Goal: Task Accomplishment & Management: Use online tool/utility

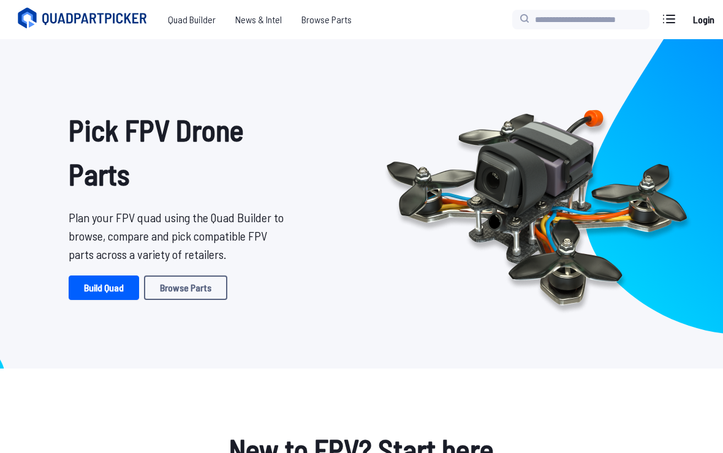
scroll to position [20, 0]
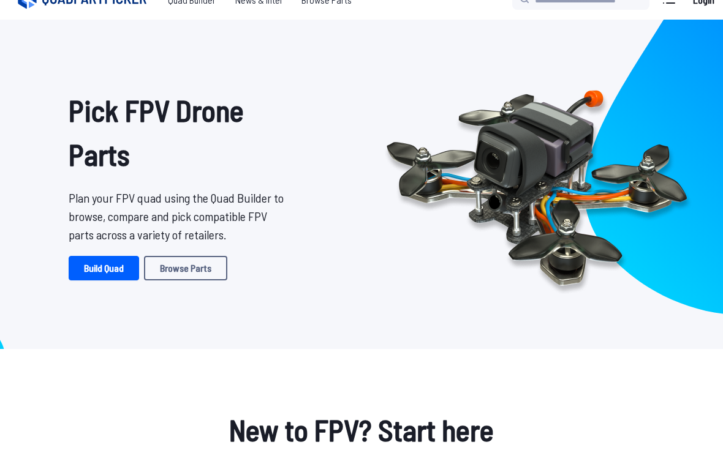
click at [110, 268] on link "Build Quad" at bounding box center [104, 268] width 70 height 25
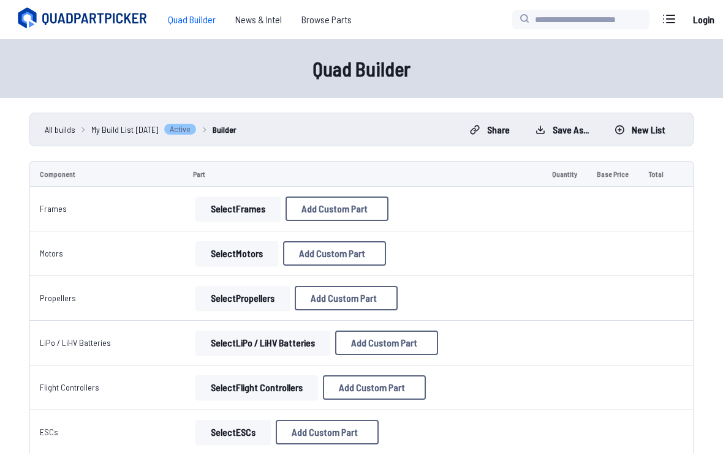
click at [365, 218] on button "Add Custom Part" at bounding box center [337, 209] width 103 height 25
select select "**********"
click at [482, 56] on icon at bounding box center [476, 61] width 11 height 11
click at [236, 207] on button "Select Frames" at bounding box center [237, 209] width 85 height 25
click at [252, 201] on button "Select Frames" at bounding box center [237, 209] width 85 height 25
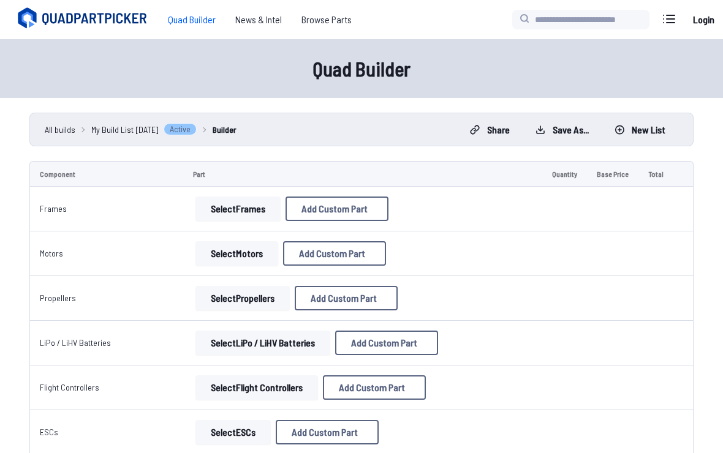
click at [252, 201] on button "Select Frames" at bounding box center [237, 209] width 85 height 25
click at [225, 218] on button "Select Frames" at bounding box center [237, 209] width 85 height 25
click at [224, 218] on button "Select Frames" at bounding box center [237, 209] width 85 height 25
click at [243, 247] on button "Select Motors" at bounding box center [236, 253] width 83 height 25
click at [355, 255] on span "Add Custom Part" at bounding box center [332, 254] width 66 height 10
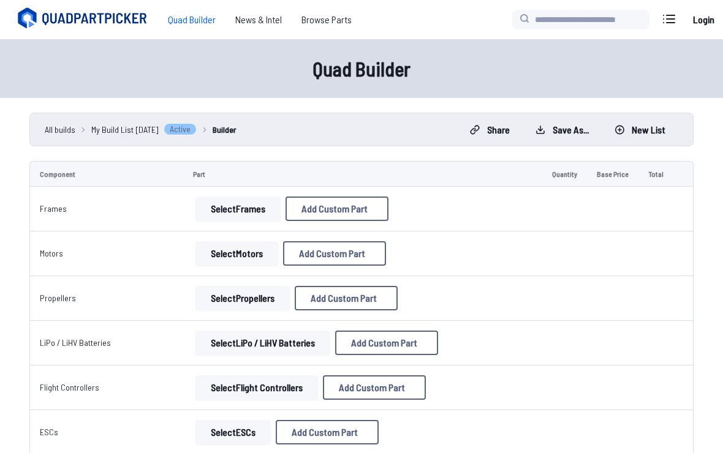
select select "**********"
click at [492, 53] on button at bounding box center [477, 62] width 30 height 18
click at [504, 40] on div "Quad Builder" at bounding box center [361, 68] width 723 height 59
click at [233, 259] on button "Select Motors" at bounding box center [236, 253] width 83 height 25
click at [229, 254] on button "Select Motors" at bounding box center [236, 253] width 83 height 25
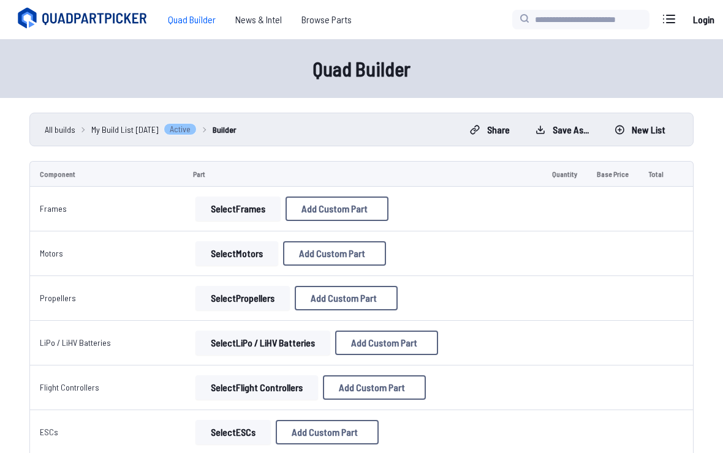
click at [228, 254] on button "Select Motors" at bounding box center [236, 253] width 83 height 25
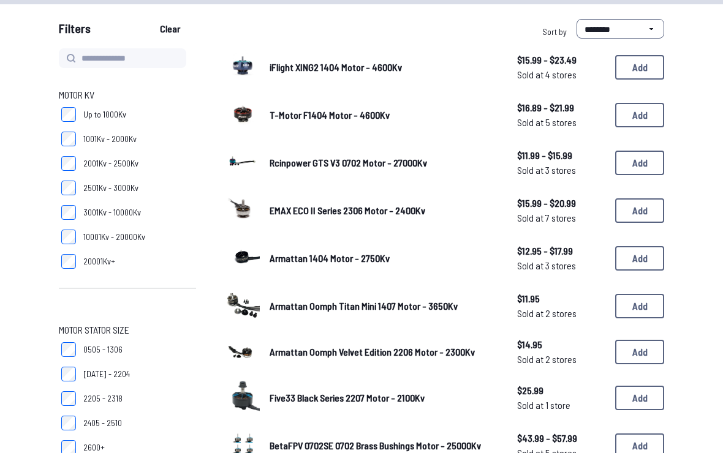
scroll to position [109, 0]
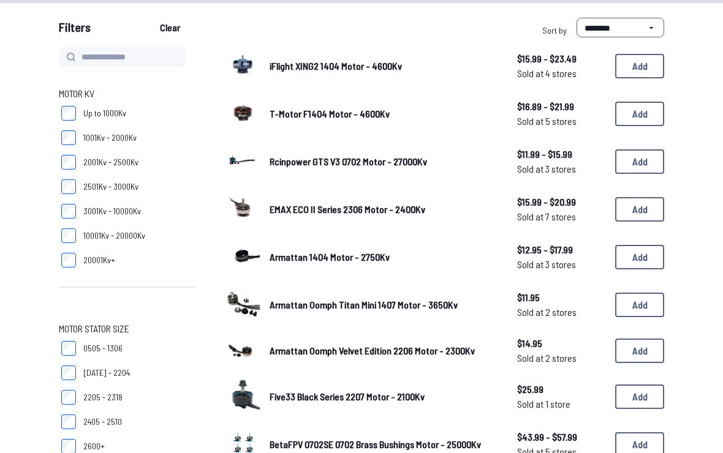
click at [491, 213] on link "EMAX ECO II Series 2306 Motor - 2400Kv" at bounding box center [384, 210] width 228 height 15
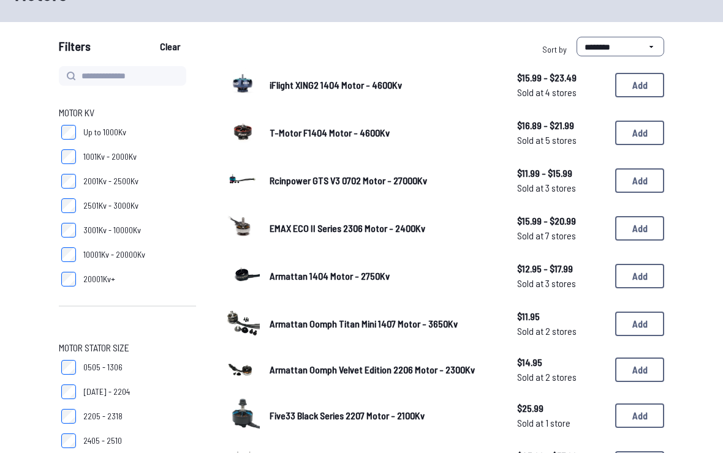
scroll to position [89, 0]
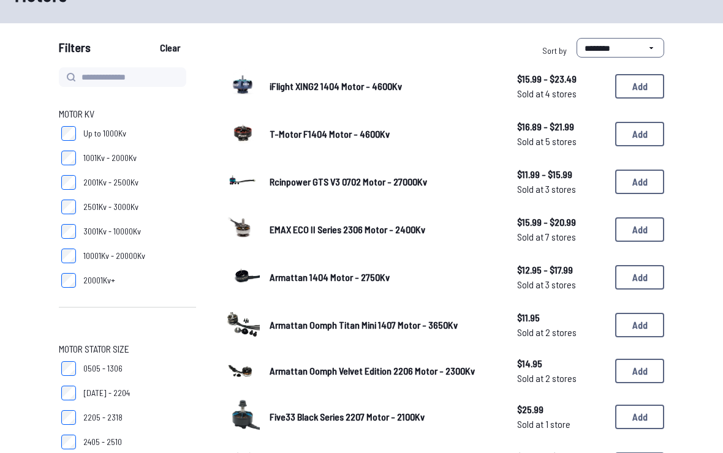
click at [640, 178] on button "Add" at bounding box center [639, 182] width 49 height 25
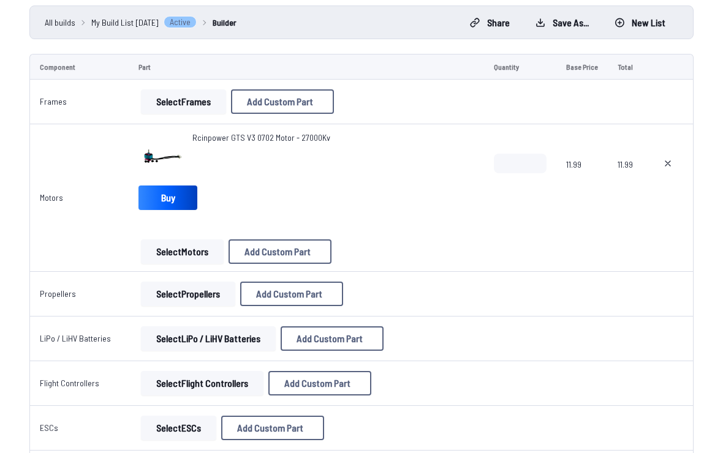
scroll to position [103, 0]
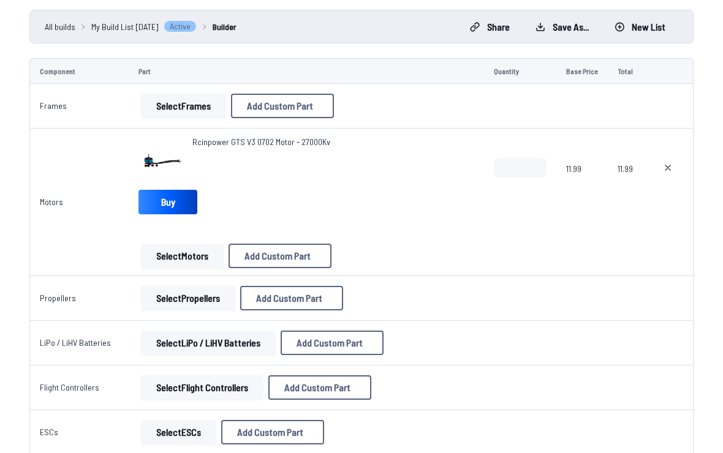
click at [199, 113] on button "Select Frames" at bounding box center [183, 106] width 85 height 25
click at [186, 101] on button "Select Frames" at bounding box center [183, 106] width 85 height 25
click at [189, 96] on button "Select Frames" at bounding box center [183, 106] width 85 height 25
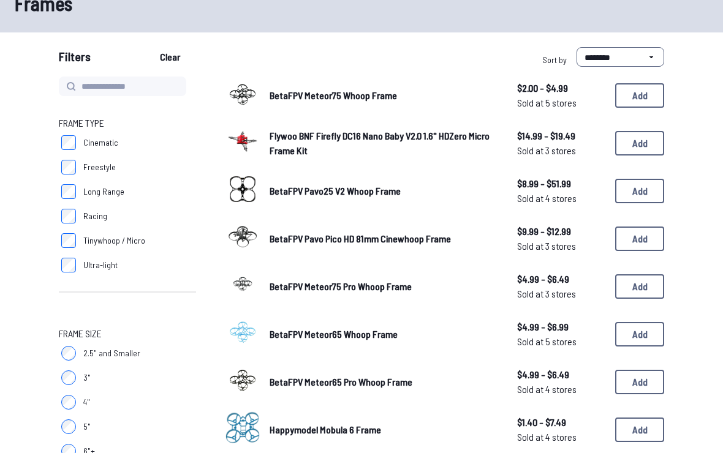
scroll to position [80, 0]
click at [641, 323] on button "Add" at bounding box center [639, 335] width 49 height 25
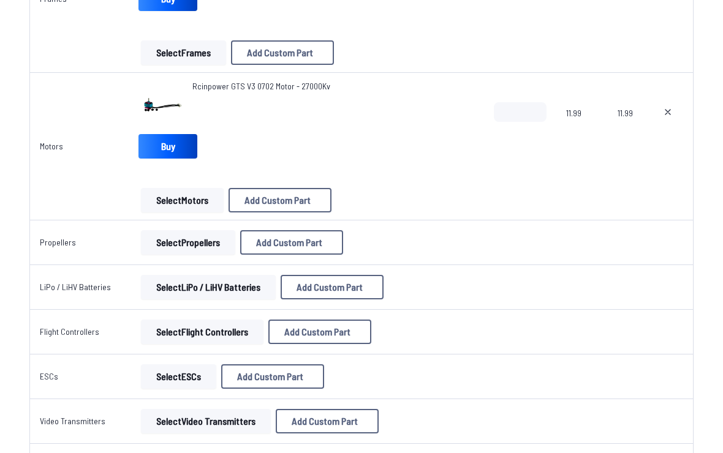
scroll to position [254, 0]
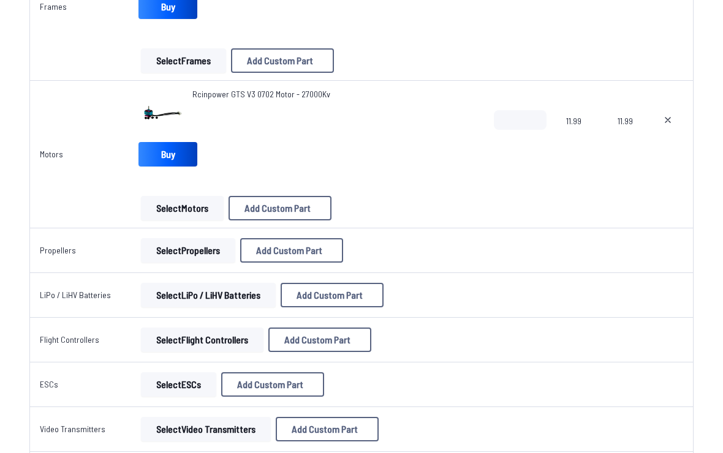
click at [191, 253] on button "Select Propellers" at bounding box center [188, 250] width 94 height 25
click at [192, 259] on button "Select Propellers" at bounding box center [188, 250] width 94 height 25
click at [199, 233] on td "Select Propellers Add Custom Part Add Custom Part Part name* Brand / Manufactur…" at bounding box center [306, 251] width 355 height 45
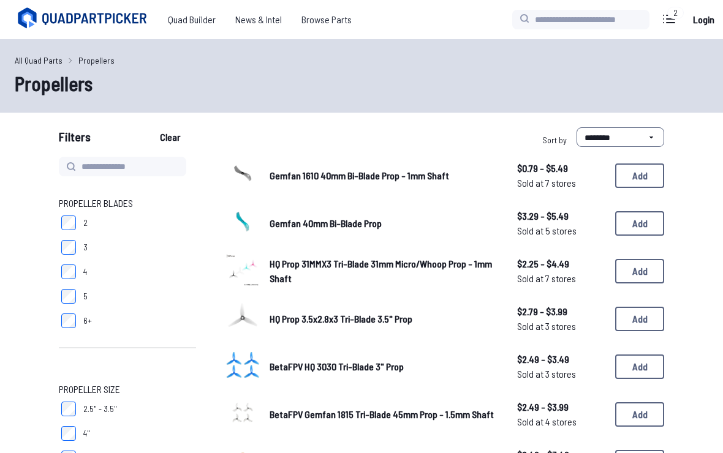
click at [641, 208] on div "Gemfan 40mm Bi-Blade Prop $3.29 - $5.49 Sold at 5 stores $3.29 - $5.49 Sold at …" at bounding box center [445, 224] width 439 height 38
click at [643, 221] on button "Add" at bounding box center [639, 223] width 49 height 25
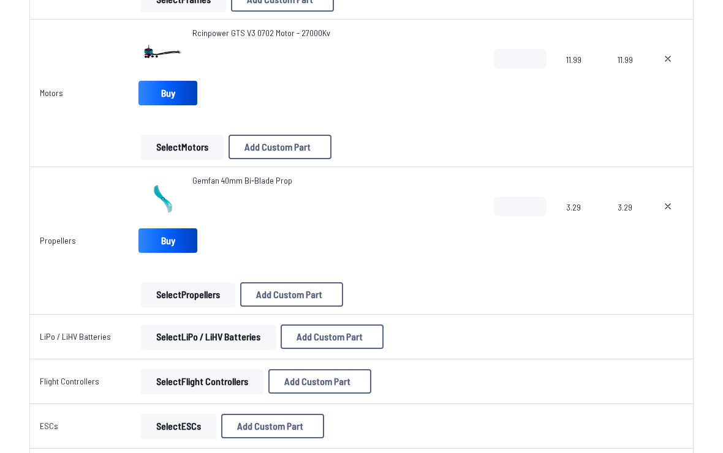
scroll to position [315, 0]
click at [523, 197] on input "*" at bounding box center [520, 207] width 53 height 20
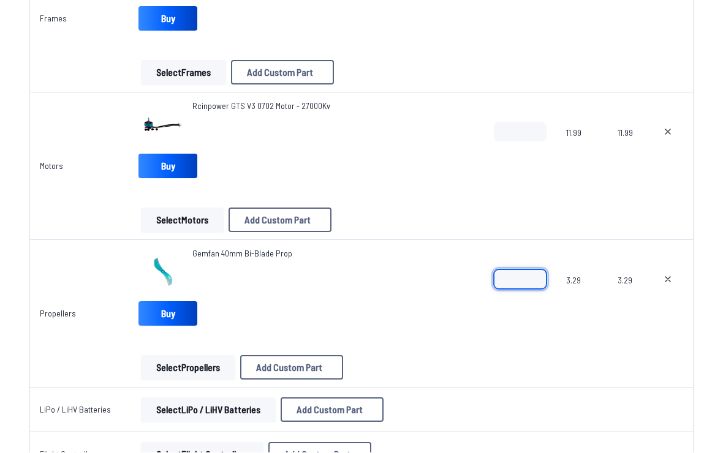
type input "*"
click at [520, 129] on input "*" at bounding box center [520, 133] width 53 height 20
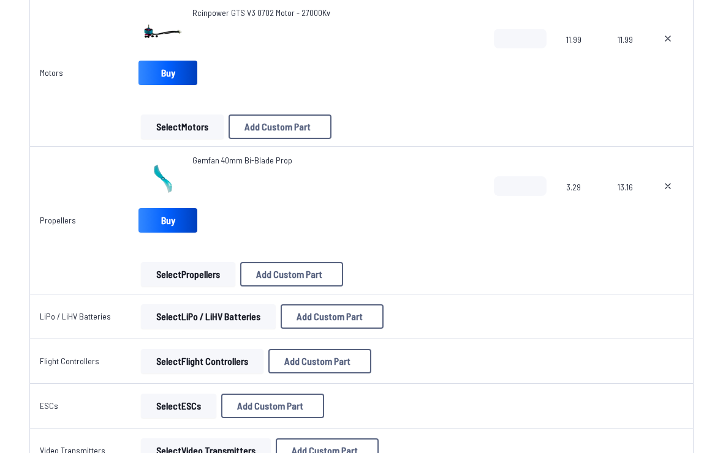
scroll to position [335, 0]
type input "*"
click at [257, 314] on button "Select LiPo / LiHV Batteries" at bounding box center [208, 317] width 135 height 25
click at [228, 316] on button "Select LiPo / LiHV Batteries" at bounding box center [208, 317] width 135 height 25
click at [224, 320] on button "Select LiPo / LiHV Batteries" at bounding box center [208, 317] width 135 height 25
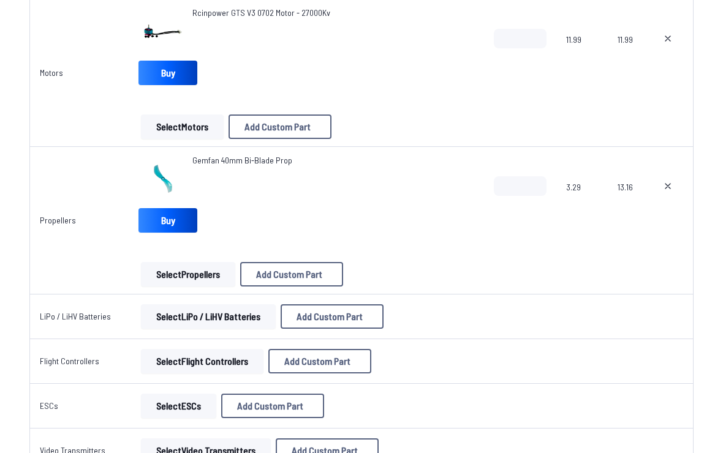
click at [223, 320] on button "Select LiPo / LiHV Batteries" at bounding box center [208, 317] width 135 height 25
click at [247, 313] on button "Select LiPo / LiHV Batteries" at bounding box center [208, 317] width 135 height 25
click at [191, 301] on td "Select LiPo / LiHV Batteries Add Custom Part Add Custom Part Part name* Brand /…" at bounding box center [306, 317] width 355 height 45
click at [224, 314] on button "Select LiPo / LiHV Batteries" at bounding box center [208, 317] width 135 height 25
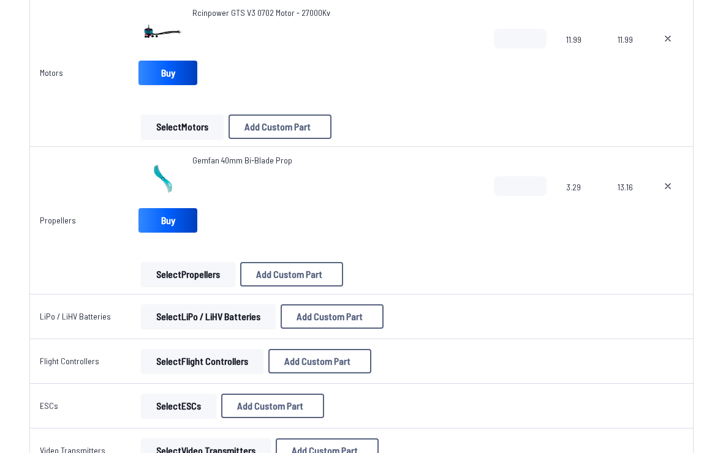
click at [249, 312] on button "Select LiPo / LiHV Batteries" at bounding box center [208, 317] width 135 height 25
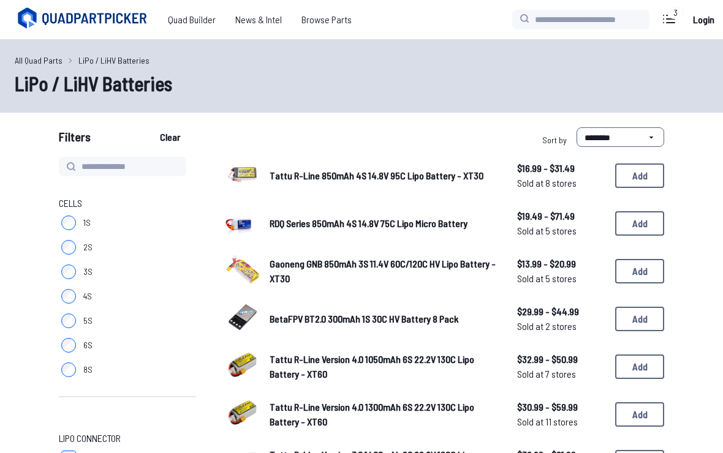
click at [642, 178] on button "Add" at bounding box center [639, 176] width 49 height 25
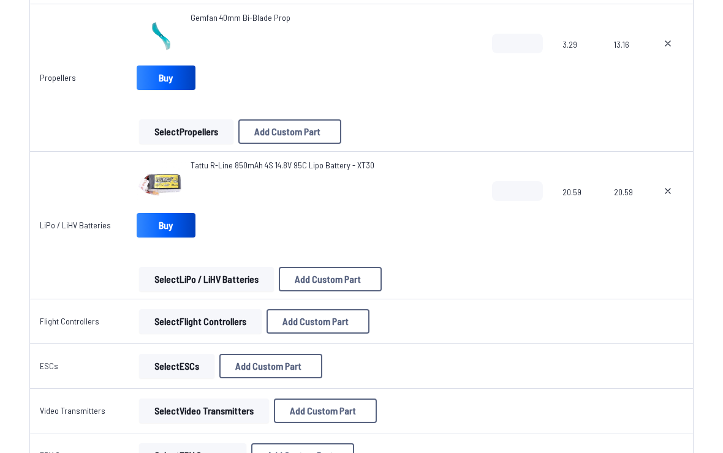
scroll to position [469, 0]
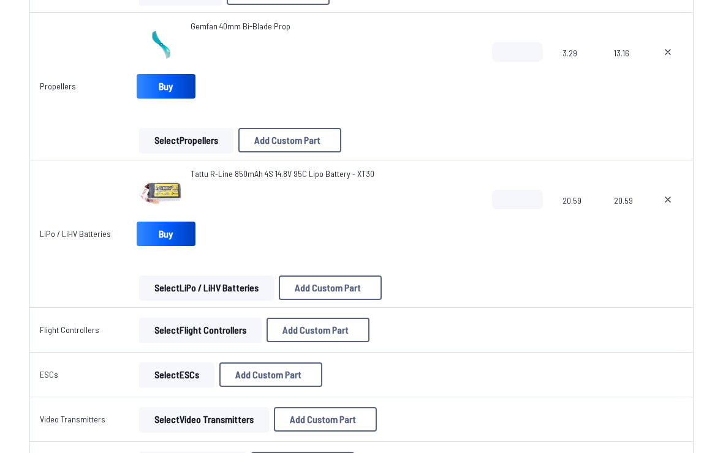
click at [205, 341] on button "Select Flight Controllers" at bounding box center [200, 330] width 123 height 25
click at [209, 345] on td "Select Flight Controllers Add Custom Part Add Custom Part Part name* Brand / Ma…" at bounding box center [304, 330] width 355 height 45
click at [225, 329] on button "Select Flight Controllers" at bounding box center [200, 330] width 123 height 25
click at [225, 328] on button "Select Flight Controllers" at bounding box center [200, 330] width 123 height 25
click at [227, 332] on button "Select Flight Controllers" at bounding box center [200, 330] width 123 height 25
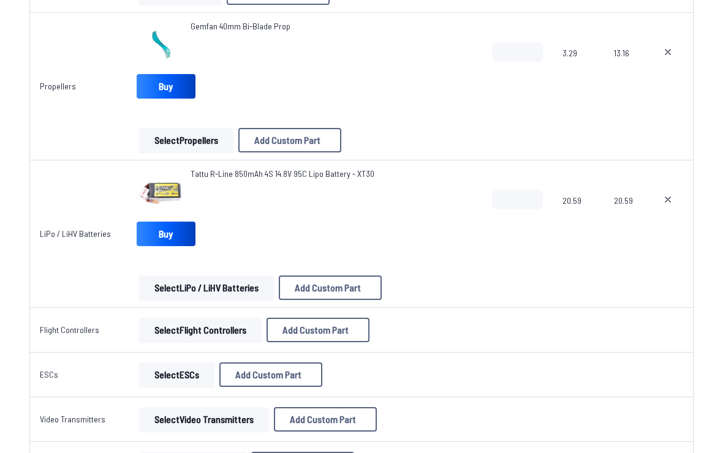
click at [227, 332] on button "Select Flight Controllers" at bounding box center [200, 330] width 123 height 25
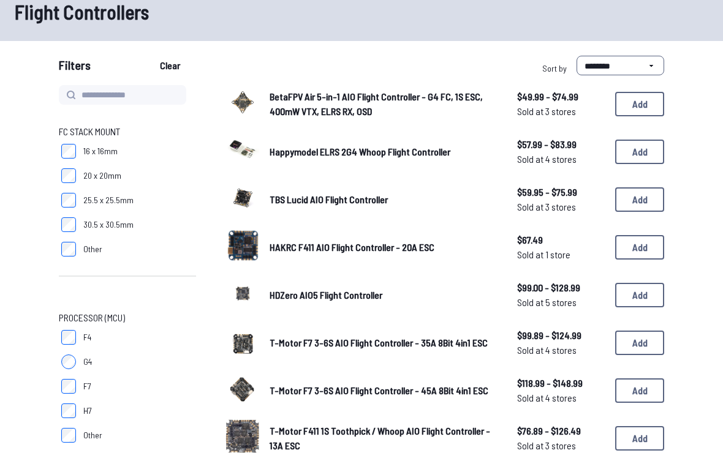
scroll to position [69, 0]
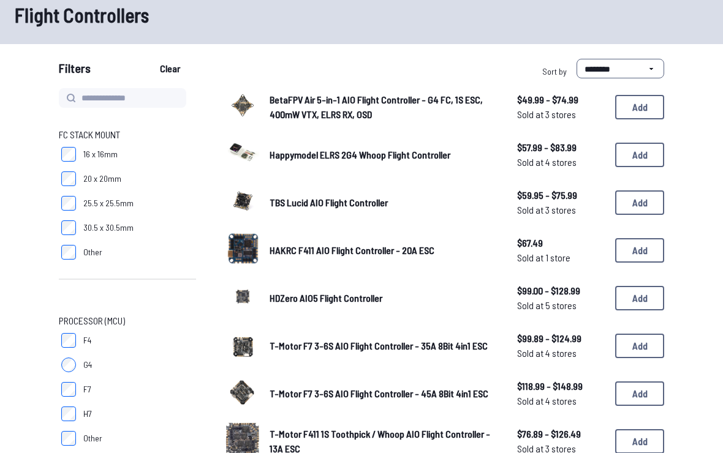
click at [645, 95] on button "Add" at bounding box center [639, 107] width 49 height 25
click at [643, 100] on button "Add" at bounding box center [639, 107] width 49 height 25
click at [634, 107] on button "Add" at bounding box center [639, 107] width 49 height 25
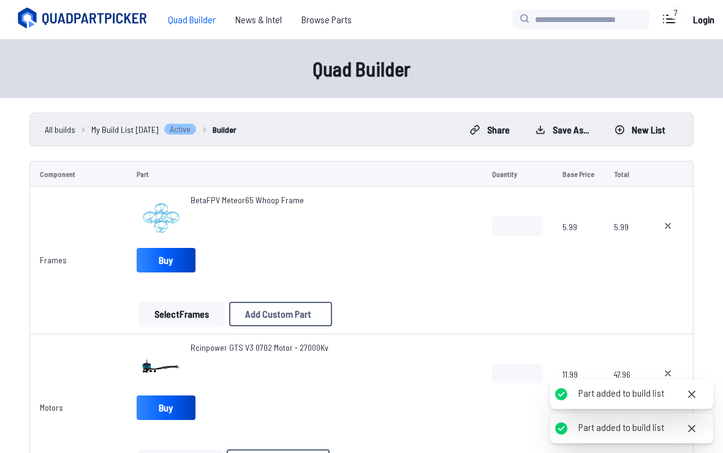
click at [683, 374] on button at bounding box center [668, 374] width 31 height 20
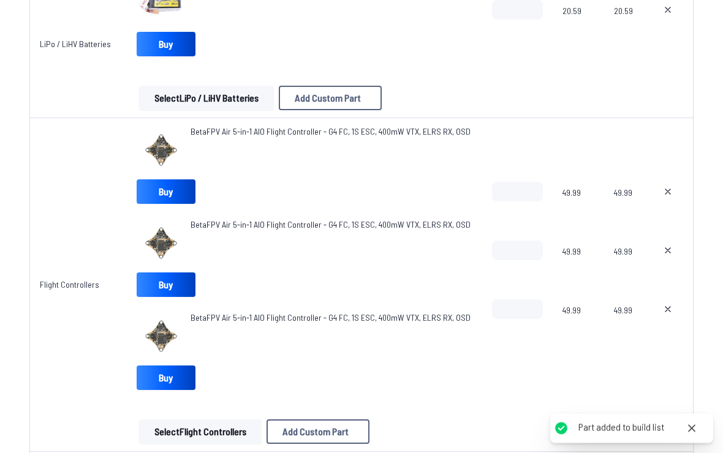
scroll to position [556, 0]
click at [665, 191] on icon at bounding box center [668, 192] width 10 height 10
click at [667, 191] on icon at bounding box center [668, 192] width 10 height 10
click at [669, 194] on icon at bounding box center [668, 192] width 10 height 10
click at [661, 189] on button at bounding box center [668, 192] width 31 height 20
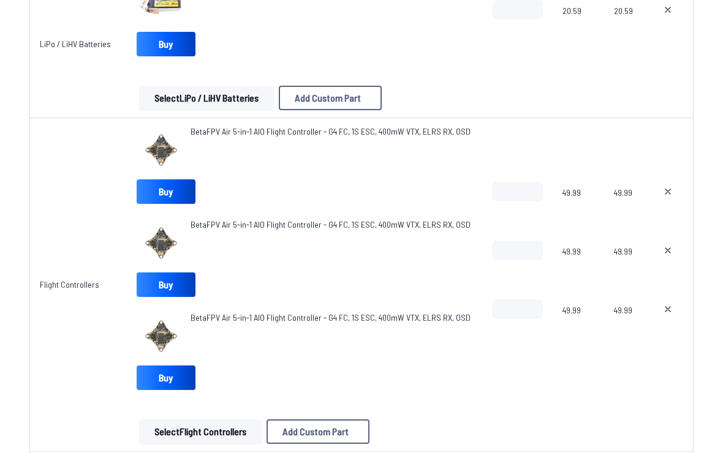
click at [661, 189] on button at bounding box center [668, 192] width 31 height 20
click at [670, 311] on icon at bounding box center [668, 310] width 10 height 10
click at [667, 304] on button at bounding box center [668, 310] width 31 height 20
click at [667, 311] on icon at bounding box center [668, 309] width 5 height 5
type textarea "**********"
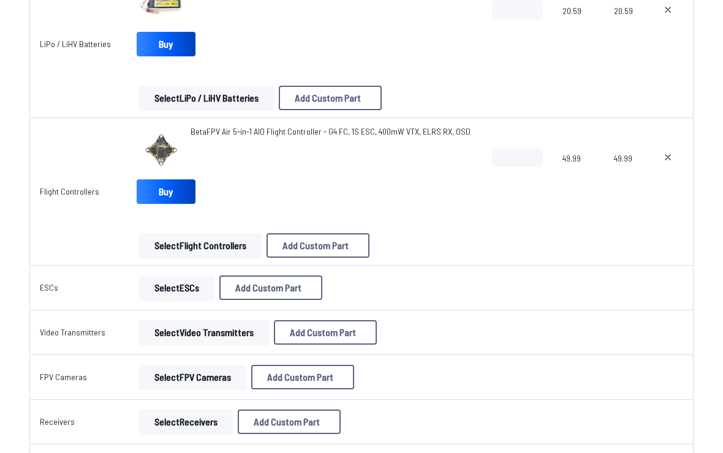
click at [664, 301] on span at bounding box center [668, 287] width 31 height 29
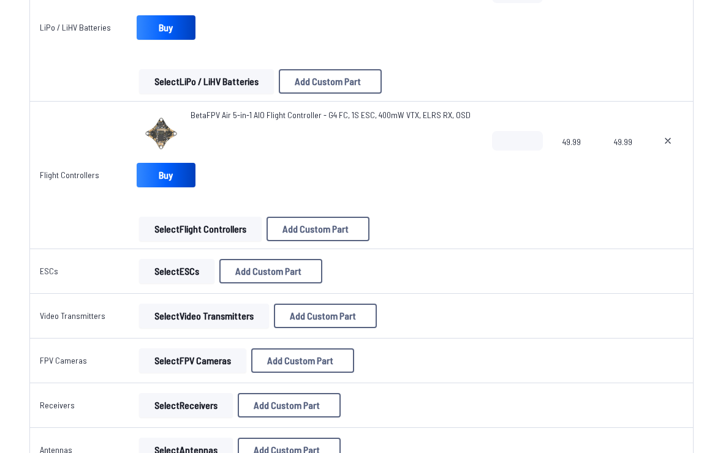
click at [185, 268] on button "Select ESCs" at bounding box center [176, 272] width 75 height 25
click at [178, 273] on button "Select ESCs" at bounding box center [176, 271] width 75 height 25
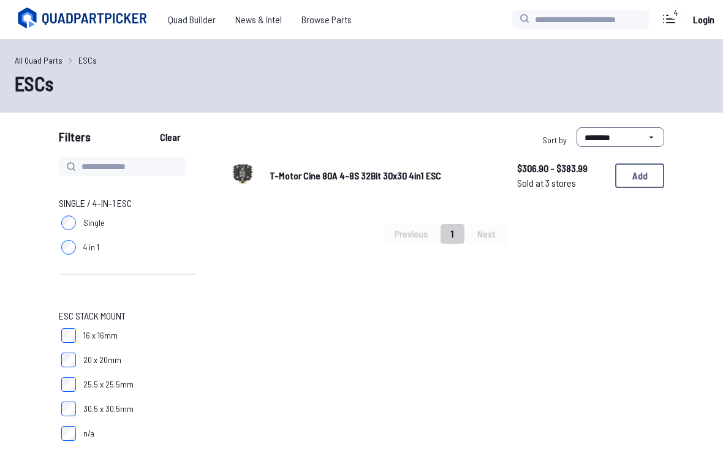
click at [180, 270] on div at bounding box center [127, 275] width 137 height 10
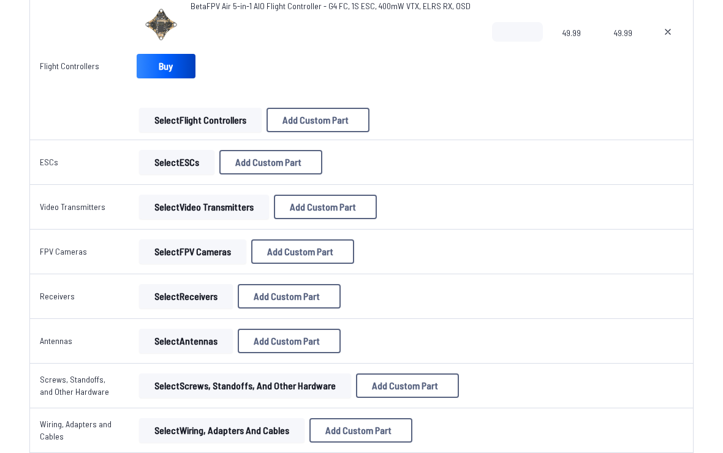
scroll to position [682, 0]
click at [208, 292] on button "Select Receivers" at bounding box center [186, 296] width 94 height 25
click at [186, 286] on button "Select Receivers" at bounding box center [186, 296] width 94 height 25
click at [184, 296] on button "Select Receivers" at bounding box center [186, 296] width 94 height 25
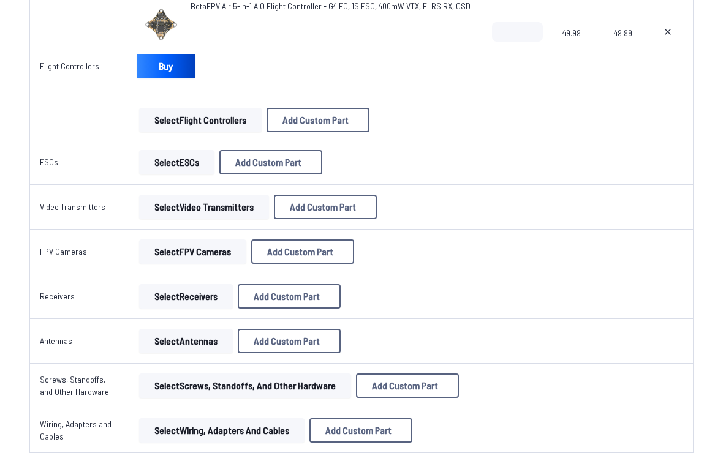
click at [184, 295] on button "Select Receivers" at bounding box center [186, 296] width 94 height 25
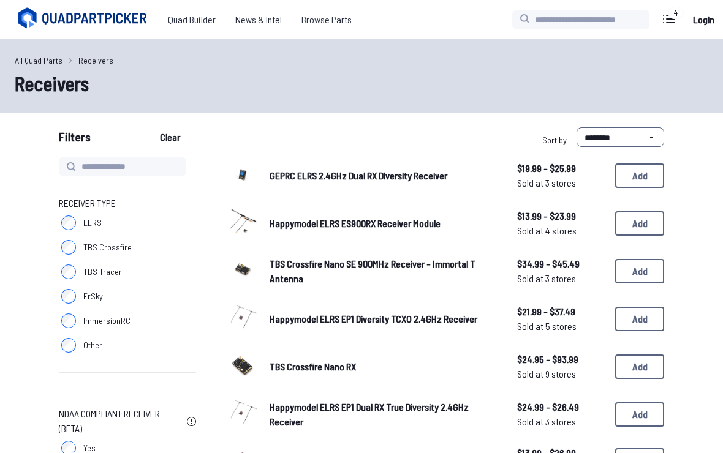
click at [637, 174] on button "Add" at bounding box center [639, 176] width 49 height 25
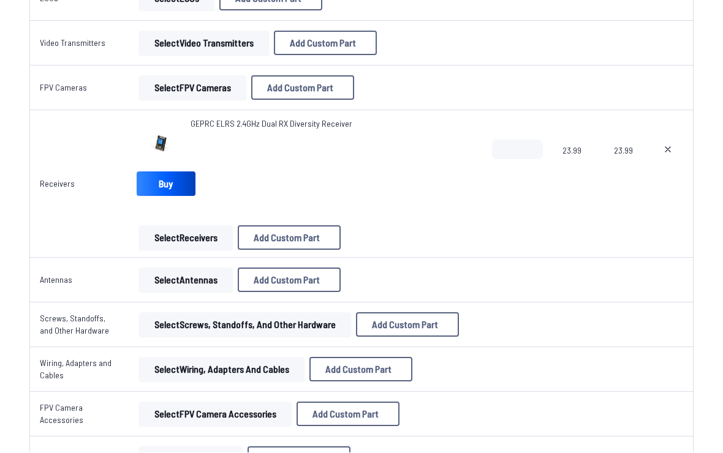
scroll to position [846, 0]
click at [213, 271] on button "Select Antennas" at bounding box center [186, 280] width 94 height 25
click at [195, 279] on button "Select Antennas" at bounding box center [186, 280] width 94 height 25
click at [200, 273] on button "Select Antennas" at bounding box center [186, 280] width 94 height 25
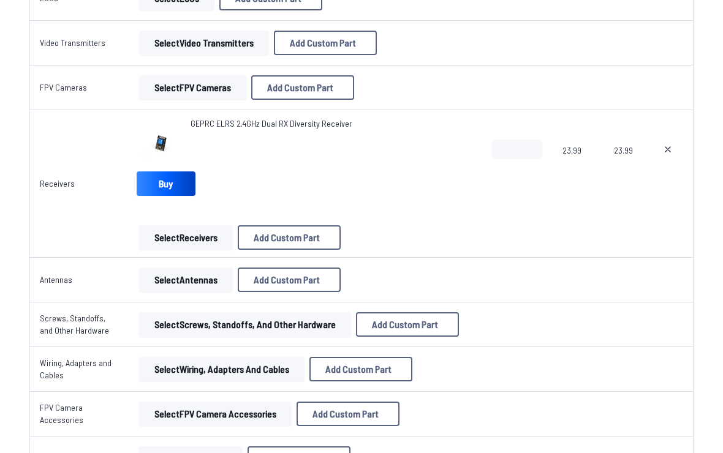
click at [199, 273] on button "Select Antennas" at bounding box center [186, 280] width 94 height 25
click at [207, 280] on button "Select Antennas" at bounding box center [186, 280] width 94 height 25
click at [206, 280] on button "Select Antennas" at bounding box center [186, 280] width 94 height 25
click at [202, 282] on button "Select Antennas" at bounding box center [186, 280] width 94 height 25
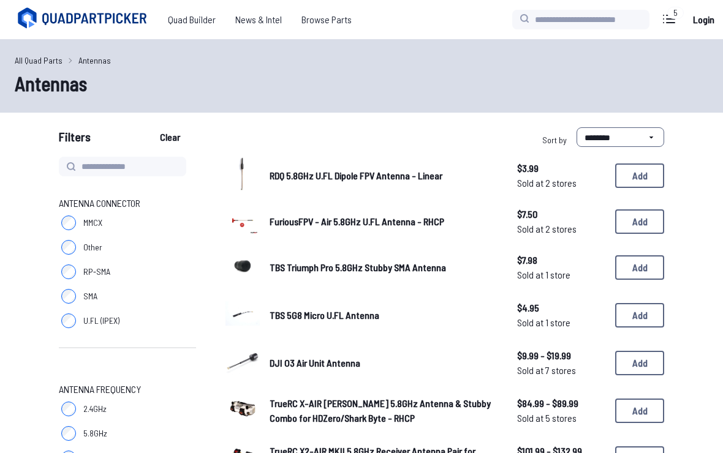
click at [643, 167] on button "Add" at bounding box center [639, 176] width 49 height 25
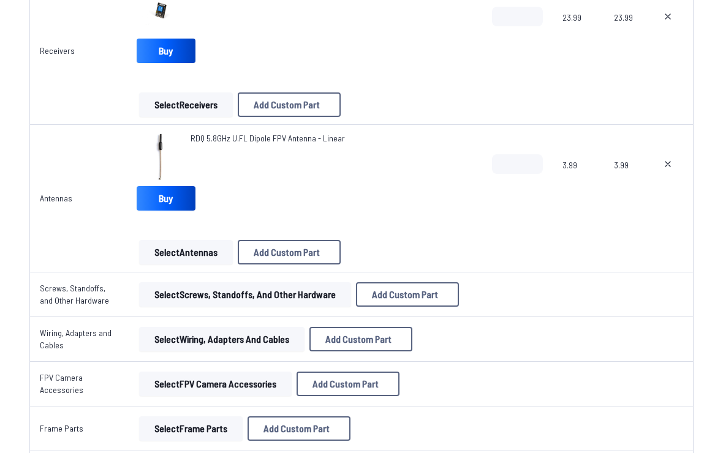
scroll to position [979, 0]
click at [281, 341] on button "Select Wiring, Adapters and Cables" at bounding box center [221, 340] width 165 height 25
click at [254, 342] on button "Select Wiring, Adapters and Cables" at bounding box center [221, 340] width 165 height 25
click at [254, 341] on button "Select Wiring, Adapters and Cables" at bounding box center [221, 340] width 165 height 25
click at [250, 339] on button "Select Wiring, Adapters and Cables" at bounding box center [221, 340] width 165 height 25
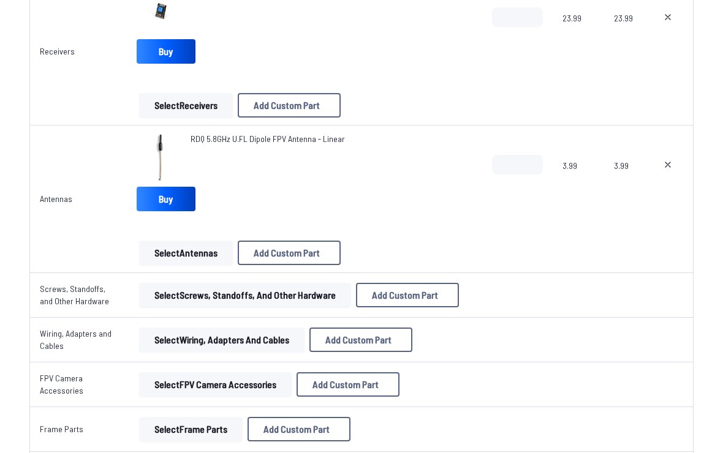
click at [250, 338] on button "Select Wiring, Adapters and Cables" at bounding box center [221, 340] width 165 height 25
click at [274, 349] on button "Select Wiring, Adapters and Cables" at bounding box center [221, 340] width 165 height 25
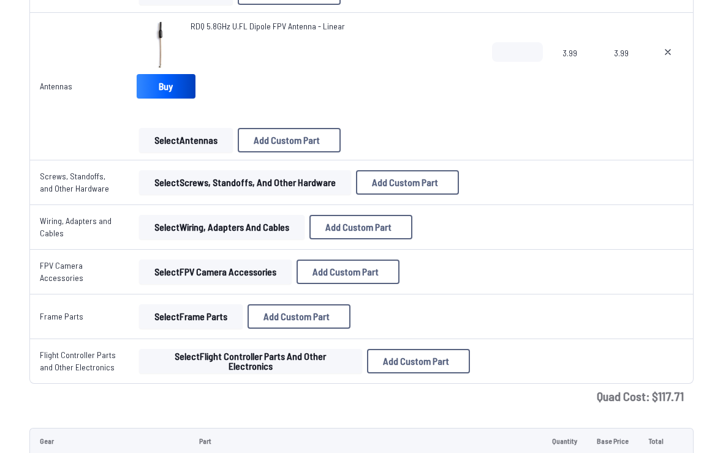
scroll to position [1091, 0]
click at [217, 312] on button "Select Frame Parts" at bounding box center [191, 317] width 104 height 25
click at [189, 312] on button "Select Frame Parts" at bounding box center [191, 317] width 104 height 25
click at [209, 314] on button "Select Frame Parts" at bounding box center [191, 317] width 104 height 25
click at [209, 313] on button "Select Frame Parts" at bounding box center [191, 317] width 104 height 25
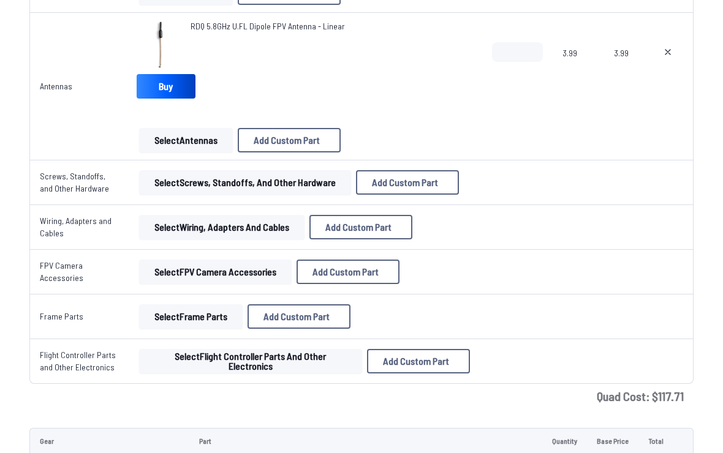
click at [197, 315] on button "Select Frame Parts" at bounding box center [191, 317] width 104 height 25
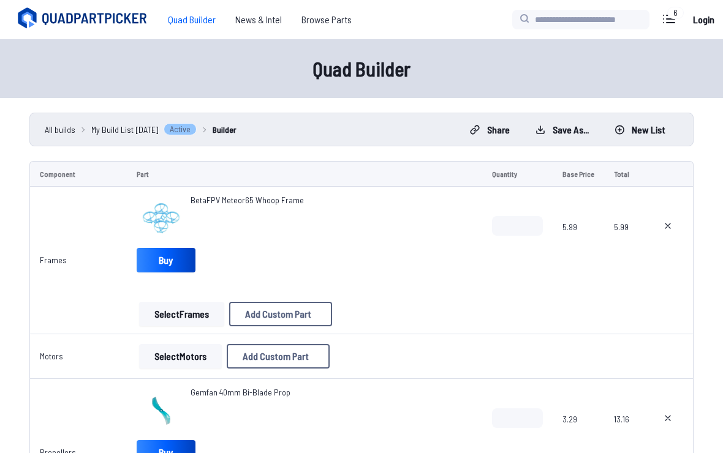
scroll to position [1112, 0]
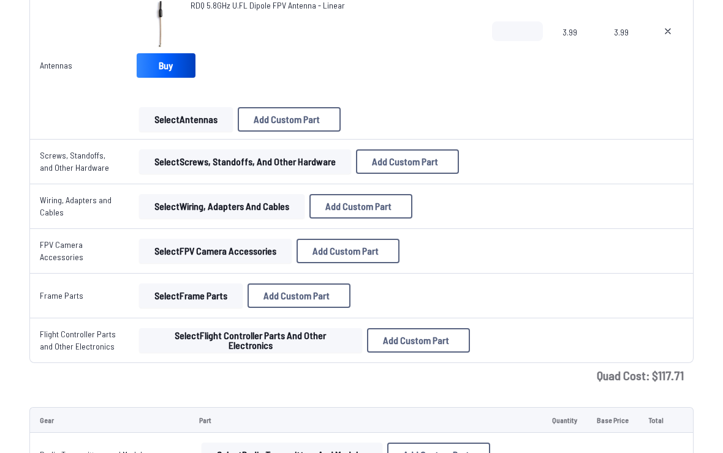
click at [224, 333] on button "Select Flight Controller Parts and Other Electronics" at bounding box center [250, 340] width 223 height 25
click at [224, 339] on button "Select Flight Controller Parts and Other Electronics" at bounding box center [250, 340] width 223 height 25
click at [215, 343] on button "Select Flight Controller Parts and Other Electronics" at bounding box center [250, 340] width 223 height 25
click at [227, 341] on button "Select Flight Controller Parts and Other Electronics" at bounding box center [250, 340] width 223 height 25
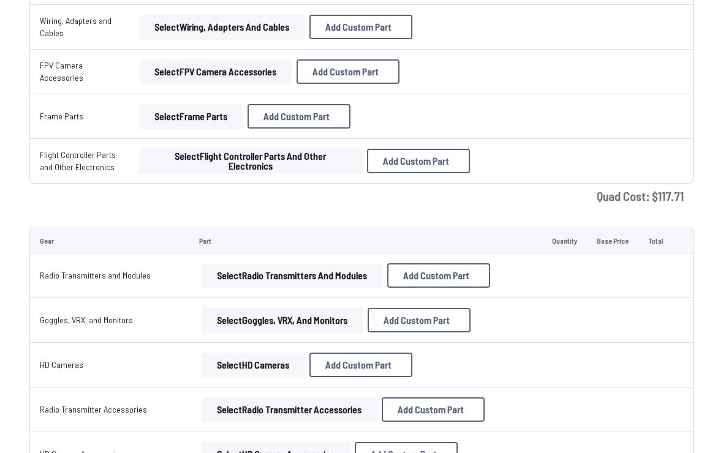
scroll to position [1292, 0]
click at [341, 275] on button "Select Radio Transmitters and Modules" at bounding box center [292, 276] width 181 height 25
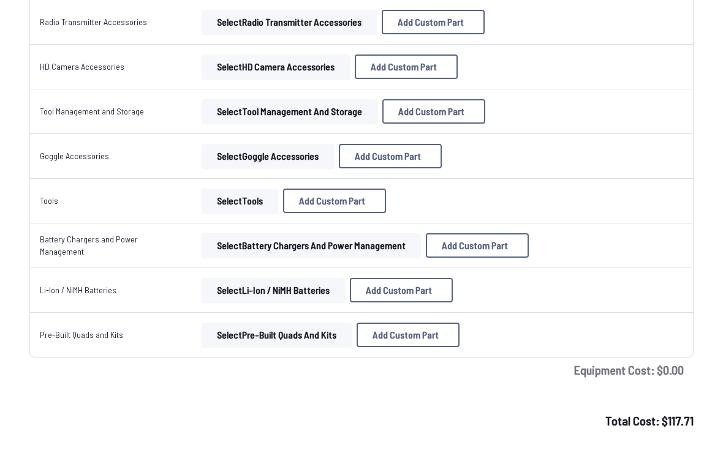
scroll to position [1724, 0]
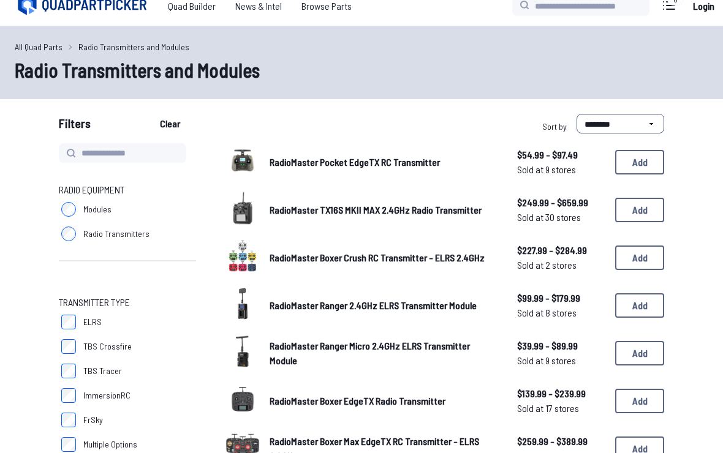
scroll to position [14, 0]
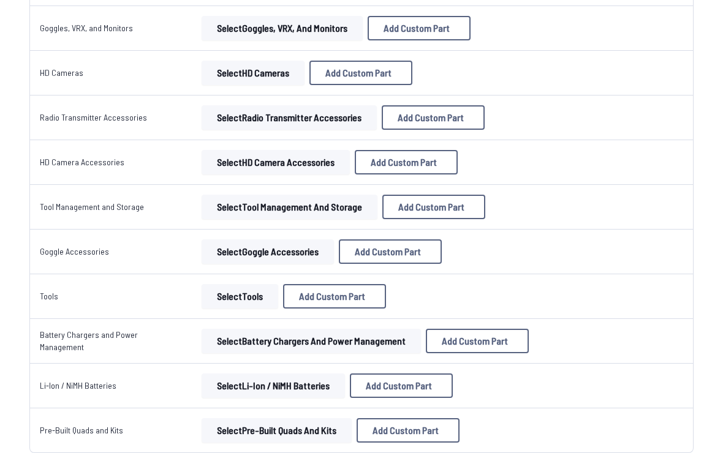
scroll to position [1584, 0]
click at [319, 423] on button "Select Pre-Built Quads and Kits" at bounding box center [277, 431] width 150 height 25
click at [304, 438] on button "Select Pre-Built Quads and Kits" at bounding box center [277, 431] width 150 height 25
click at [303, 428] on button "Select Pre-Built Quads and Kits" at bounding box center [277, 431] width 150 height 25
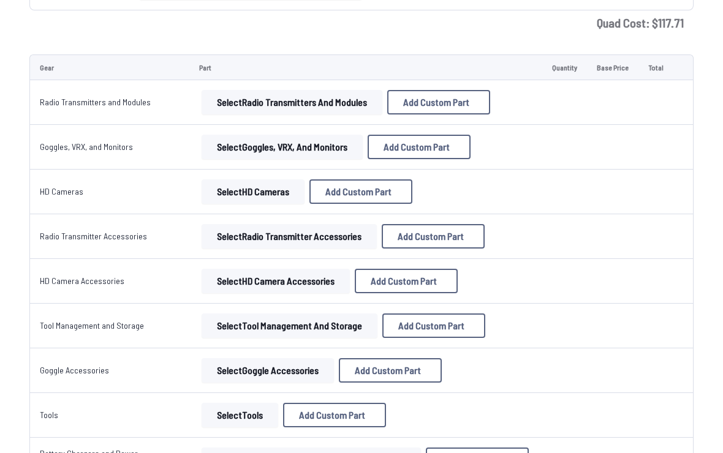
scroll to position [1724, 0]
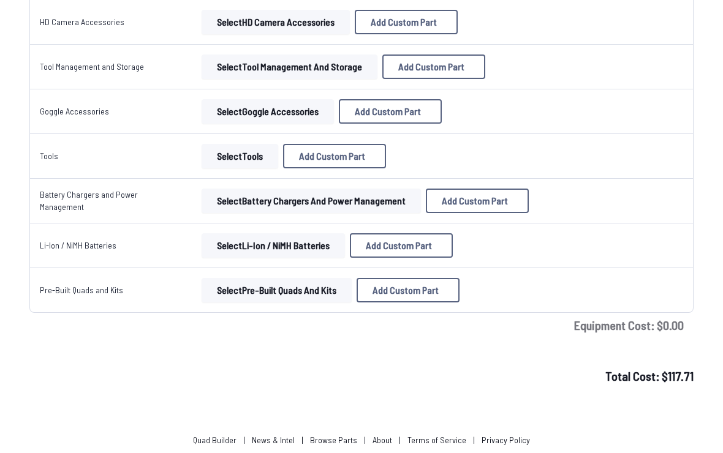
click at [670, 383] on span "Total Cost: $ 117.71" at bounding box center [649, 377] width 88 height 15
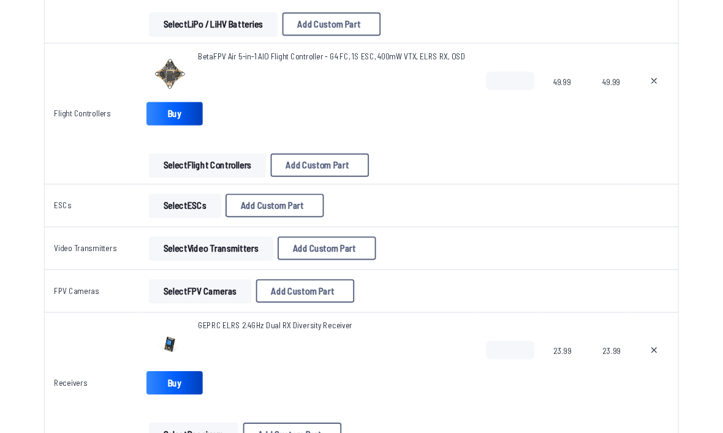
scroll to position [626, 0]
